Goal: Task Accomplishment & Management: Manage account settings

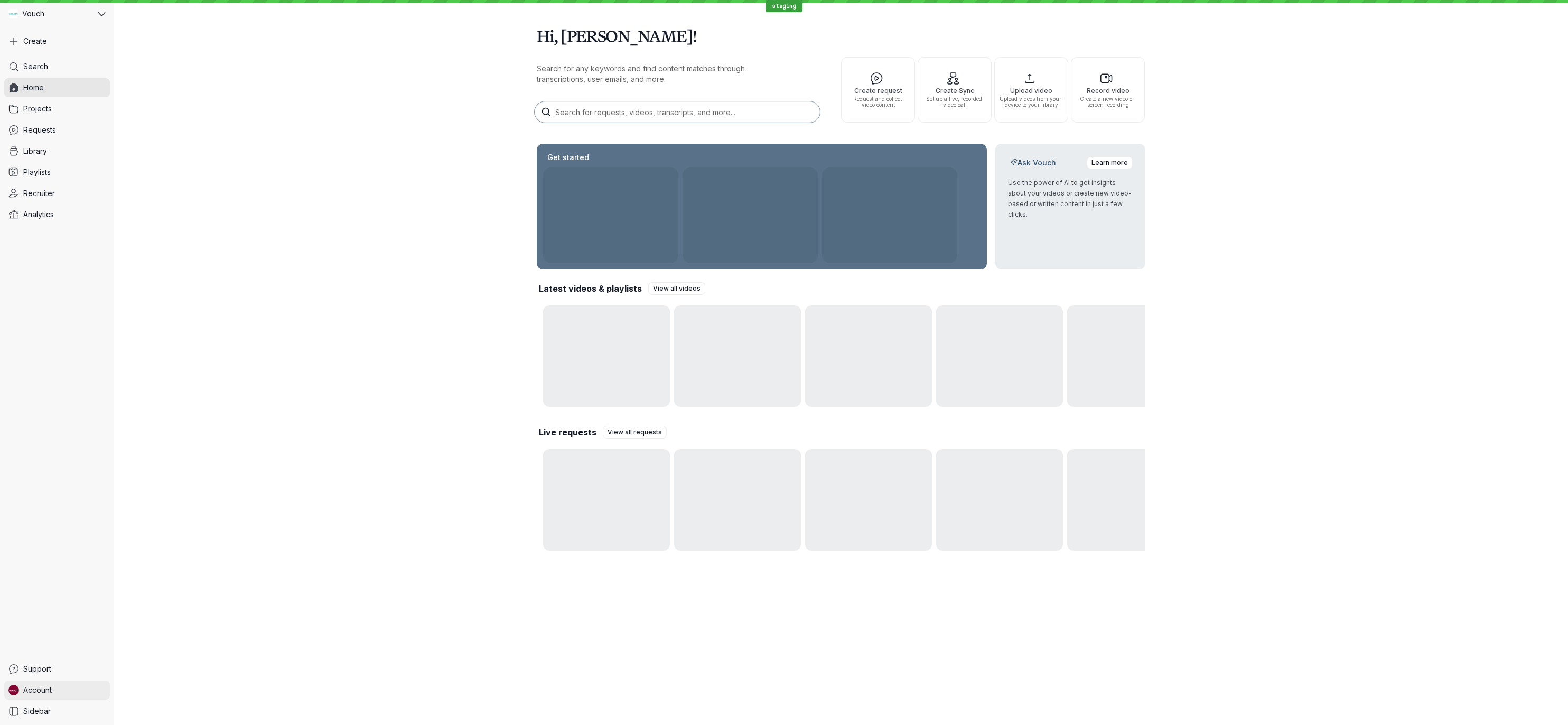
click at [46, 694] on span "Account" at bounding box center [37, 690] width 28 height 10
click at [131, 688] on span "Sign Out" at bounding box center [175, 688] width 106 height 10
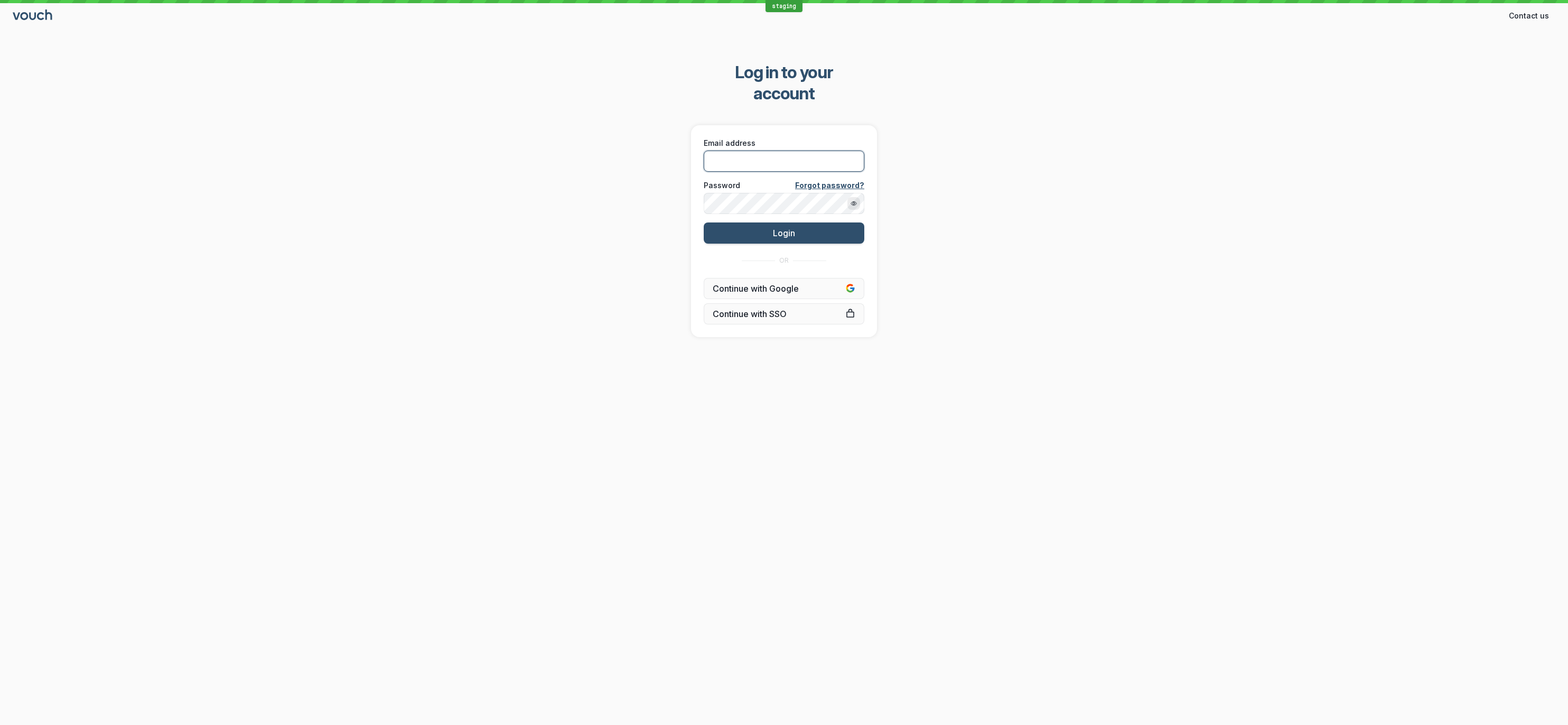
click at [783, 151] on input "Email address" at bounding box center [784, 161] width 160 height 21
type input "[PERSON_NAME][EMAIL_ADDRESS][PERSON_NAME][DOMAIN_NAME]"
